Goal: Task Accomplishment & Management: Manage account settings

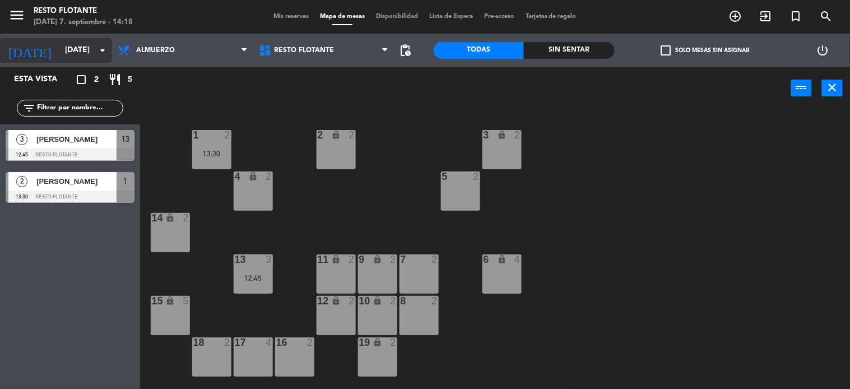
click at [85, 50] on input "[DATE]" at bounding box center [112, 50] width 106 height 20
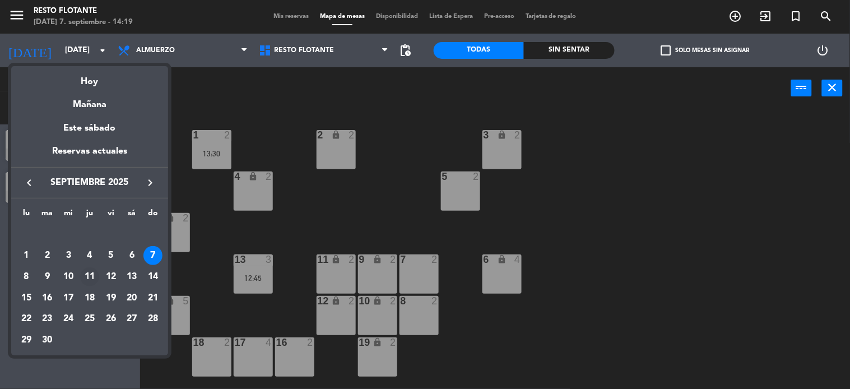
click at [91, 278] on div "11" at bounding box center [89, 276] width 19 height 19
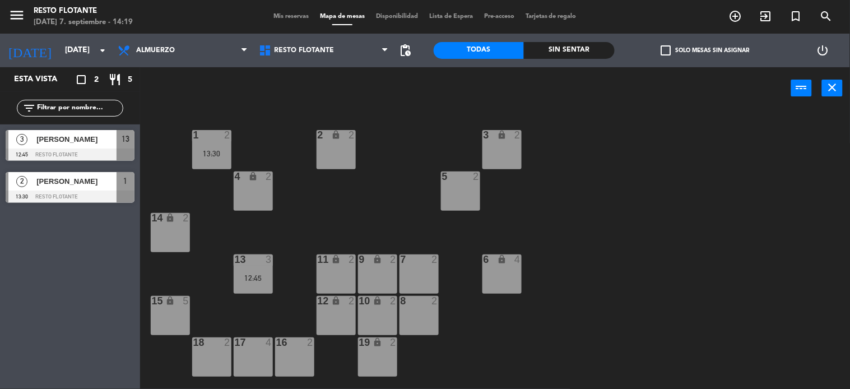
type input "[DEMOGRAPHIC_DATA][DATE]"
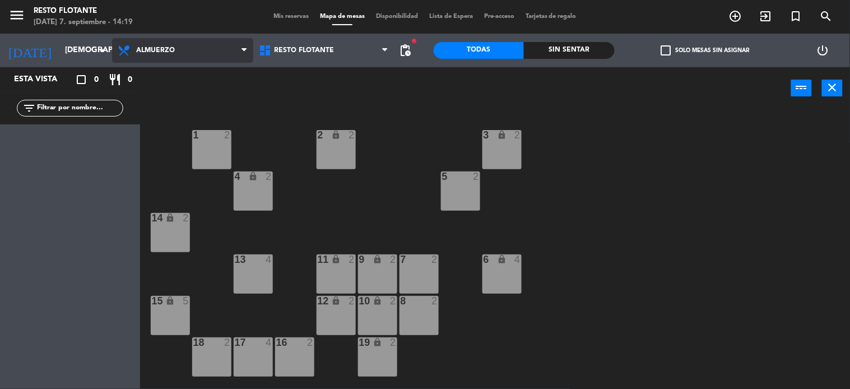
click at [193, 53] on span "Almuerzo" at bounding box center [182, 50] width 141 height 25
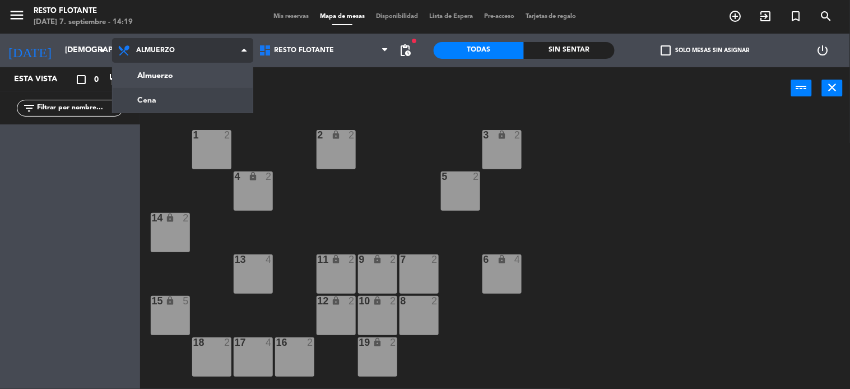
click at [164, 103] on ng-component "menu Resto Flotante [DATE] 7. septiembre - 14:19 Mis reservas Mapa de mesas Dis…" at bounding box center [425, 195] width 850 height 390
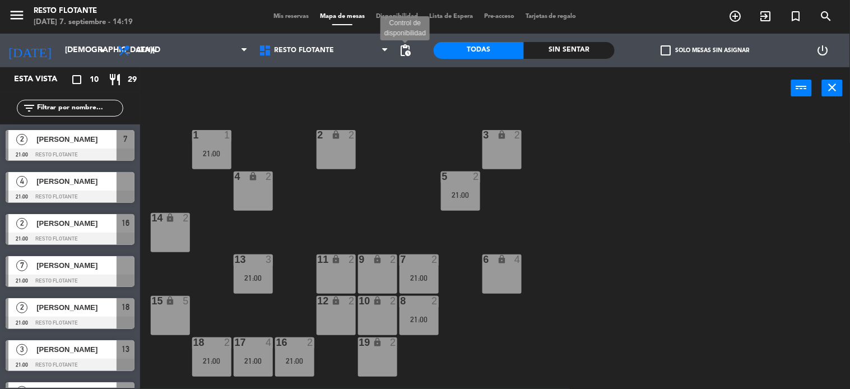
click at [407, 47] on span "pending_actions" at bounding box center [405, 50] width 13 height 13
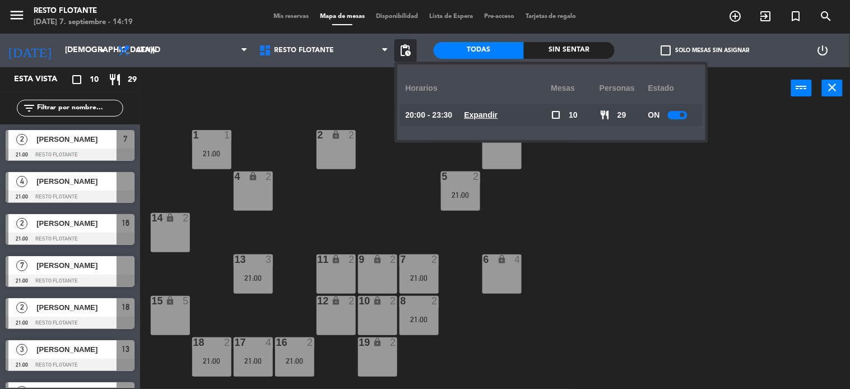
click at [676, 116] on div at bounding box center [678, 115] width 20 height 8
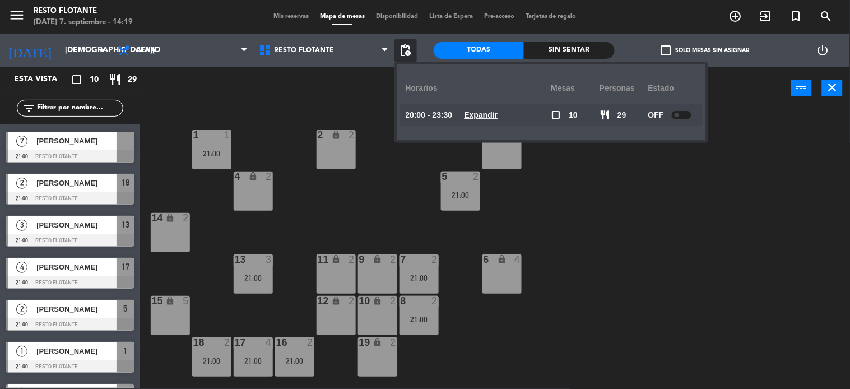
scroll to position [157, 0]
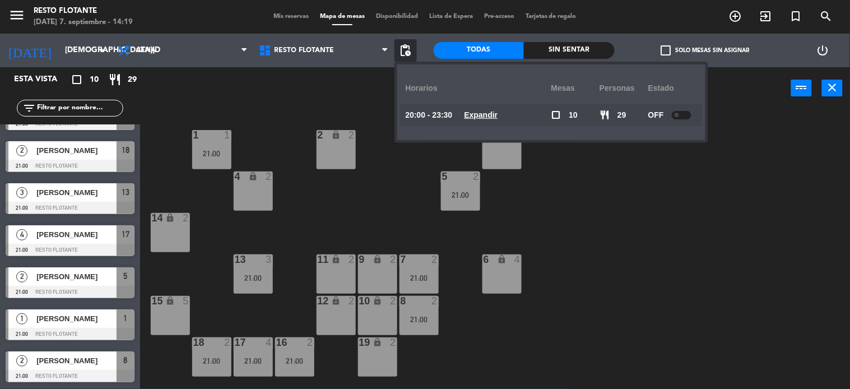
click at [91, 328] on div at bounding box center [70, 334] width 129 height 12
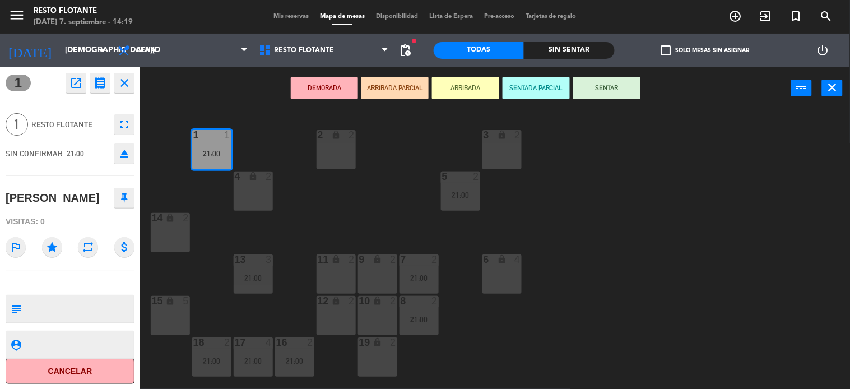
click at [69, 81] on icon "open_in_new" at bounding box center [75, 82] width 13 height 13
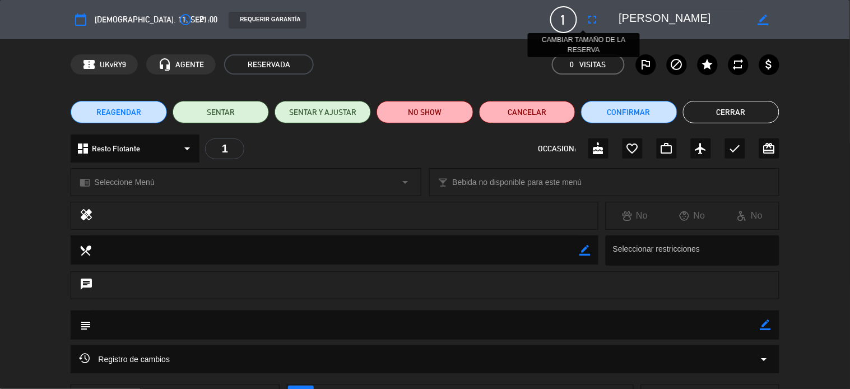
click at [586, 19] on icon "fullscreen" at bounding box center [592, 19] width 13 height 13
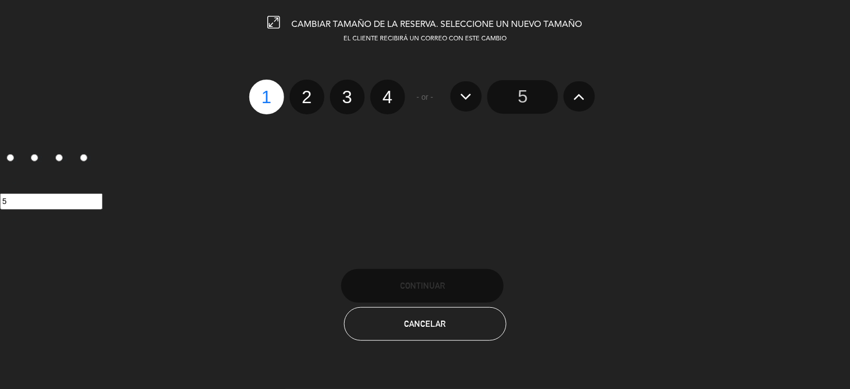
click at [308, 94] on label "2" at bounding box center [307, 97] width 35 height 35
click at [308, 91] on input "2" at bounding box center [305, 87] width 7 height 7
radio input "true"
radio input "false"
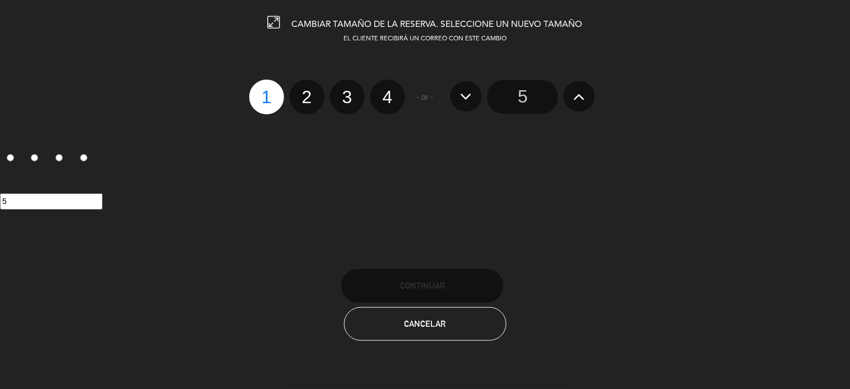
radio input "false"
radio input "true"
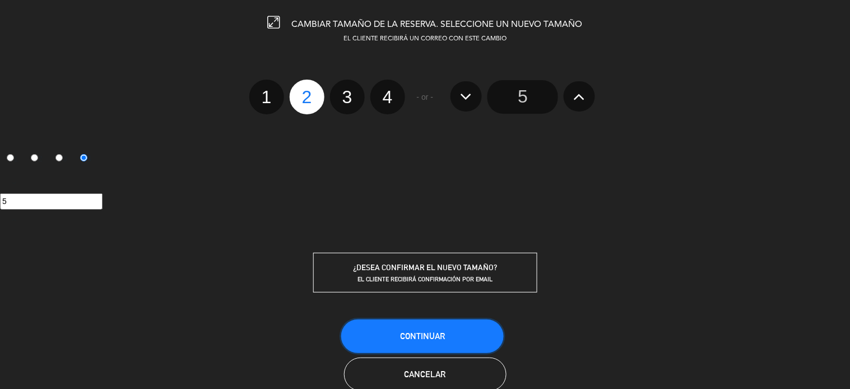
click at [457, 331] on button "Continuar" at bounding box center [422, 336] width 163 height 34
